Goal: Navigation & Orientation: Understand site structure

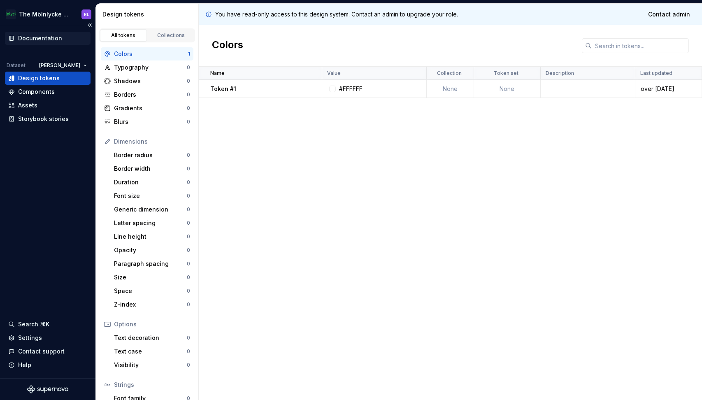
click at [37, 39] on div "Documentation" at bounding box center [40, 38] width 44 height 8
click at [37, 93] on div "Components" at bounding box center [36, 92] width 37 height 8
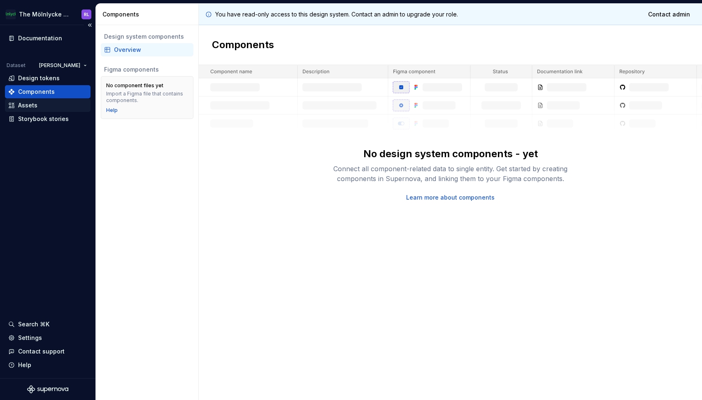
click at [35, 105] on div "Assets" at bounding box center [27, 105] width 19 height 8
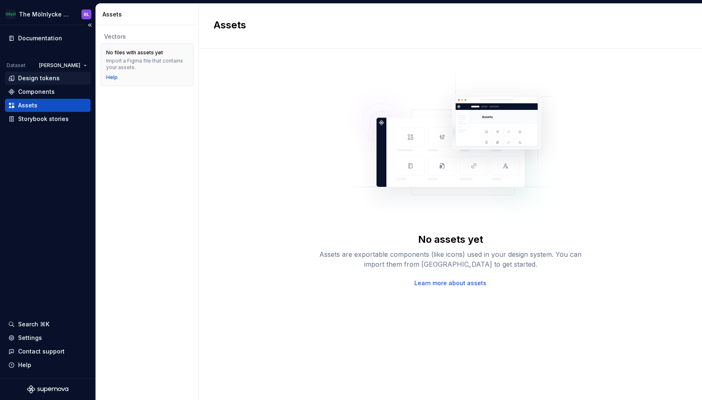
click at [32, 80] on div "Design tokens" at bounding box center [39, 78] width 42 height 8
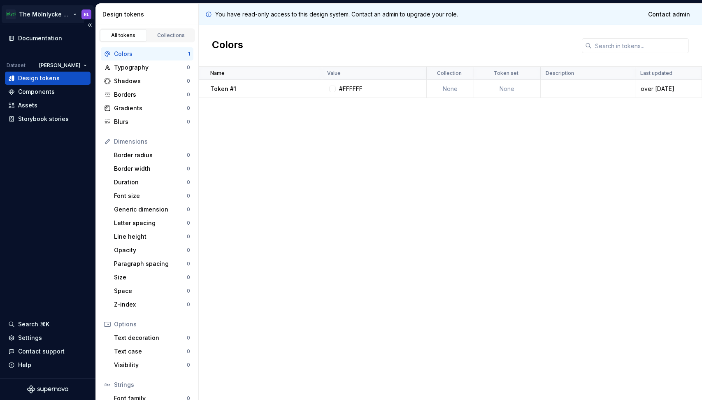
click at [51, 15] on html "The Mölnlycke Experience RL Documentation Dataset Eriks brand Design tokens Com…" at bounding box center [351, 200] width 702 height 400
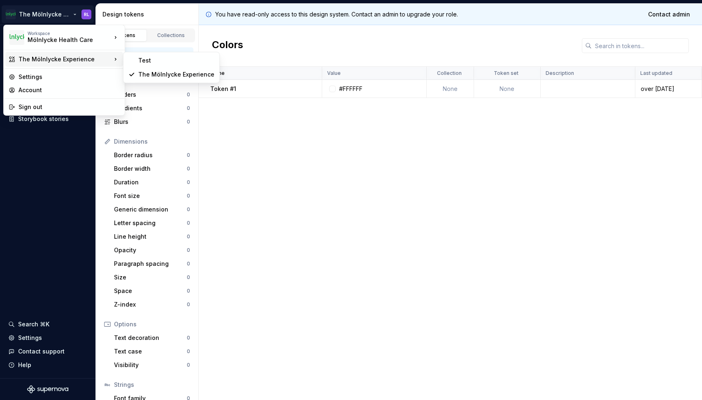
click at [73, 59] on div "The Mölnlycke Experience" at bounding box center [65, 59] width 93 height 8
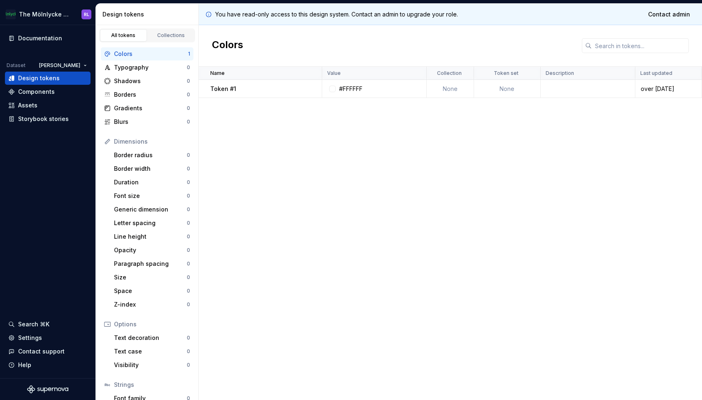
click at [310, 173] on html "The Mölnlycke Experience RL Documentation Dataset Eriks brand Design tokens Com…" at bounding box center [351, 200] width 702 height 400
